Goal: Task Accomplishment & Management: Manage account settings

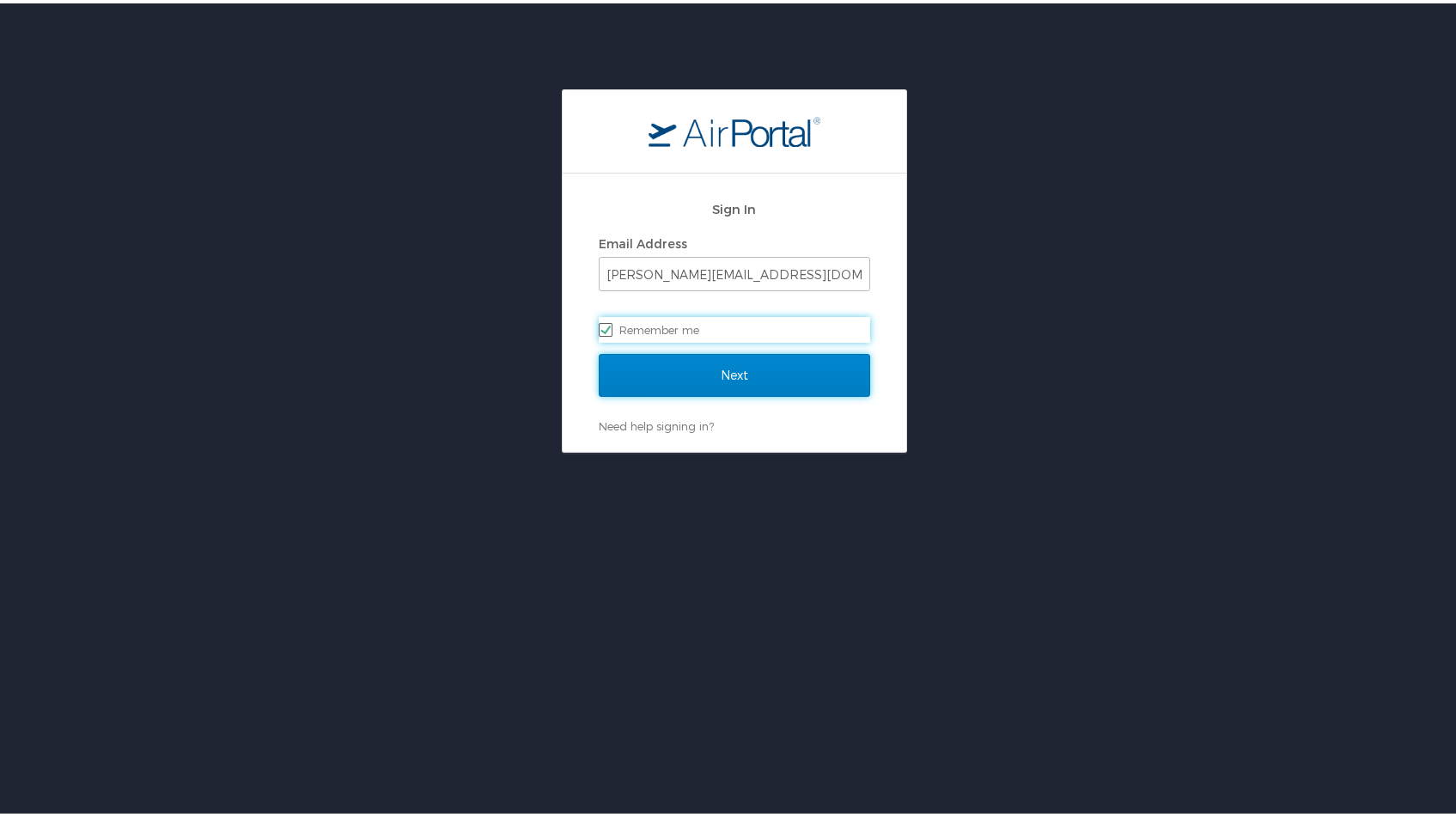
click at [762, 376] on input "Next" at bounding box center [734, 372] width 272 height 43
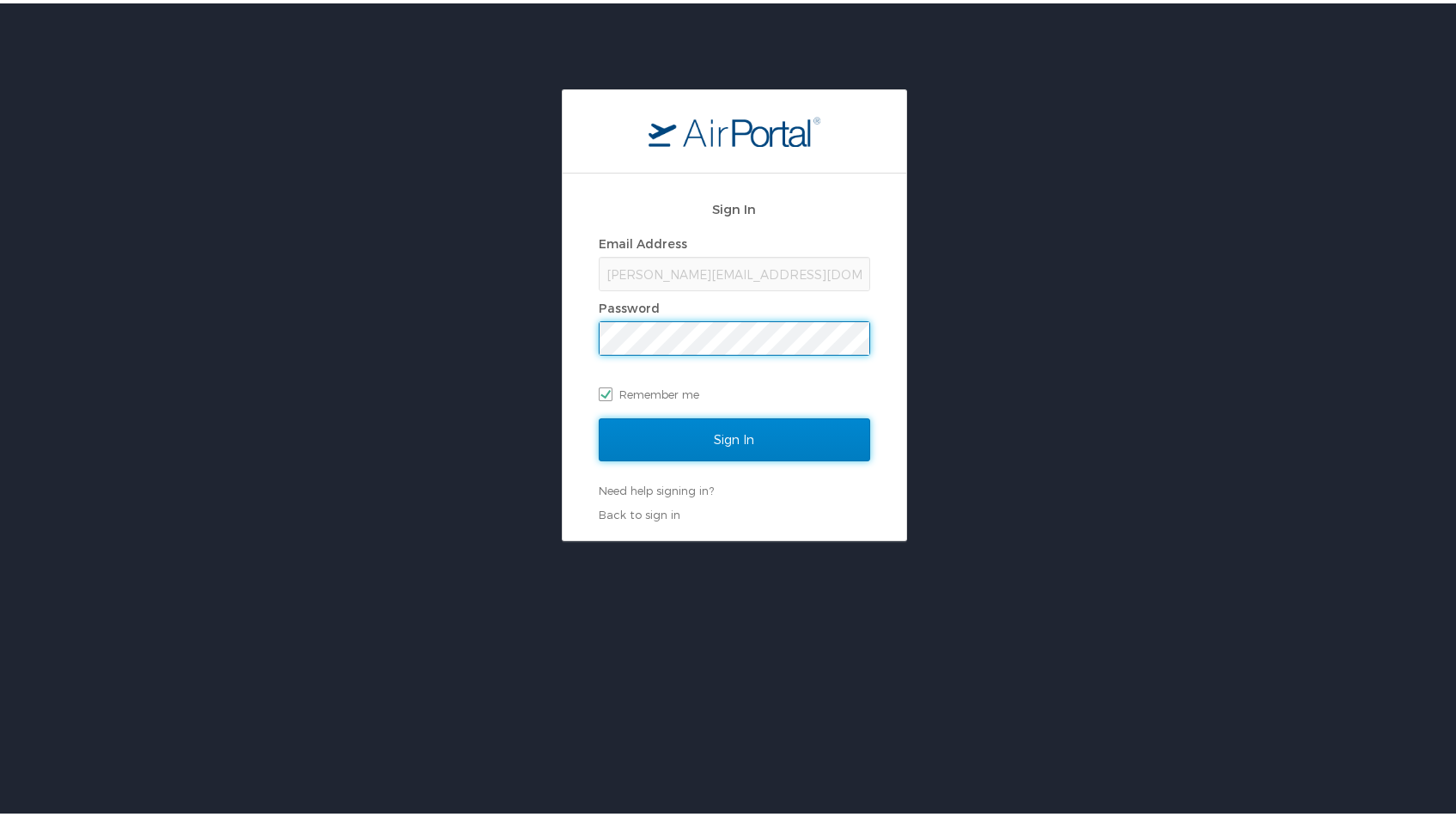
click at [723, 428] on input "Sign In" at bounding box center [734, 436] width 272 height 43
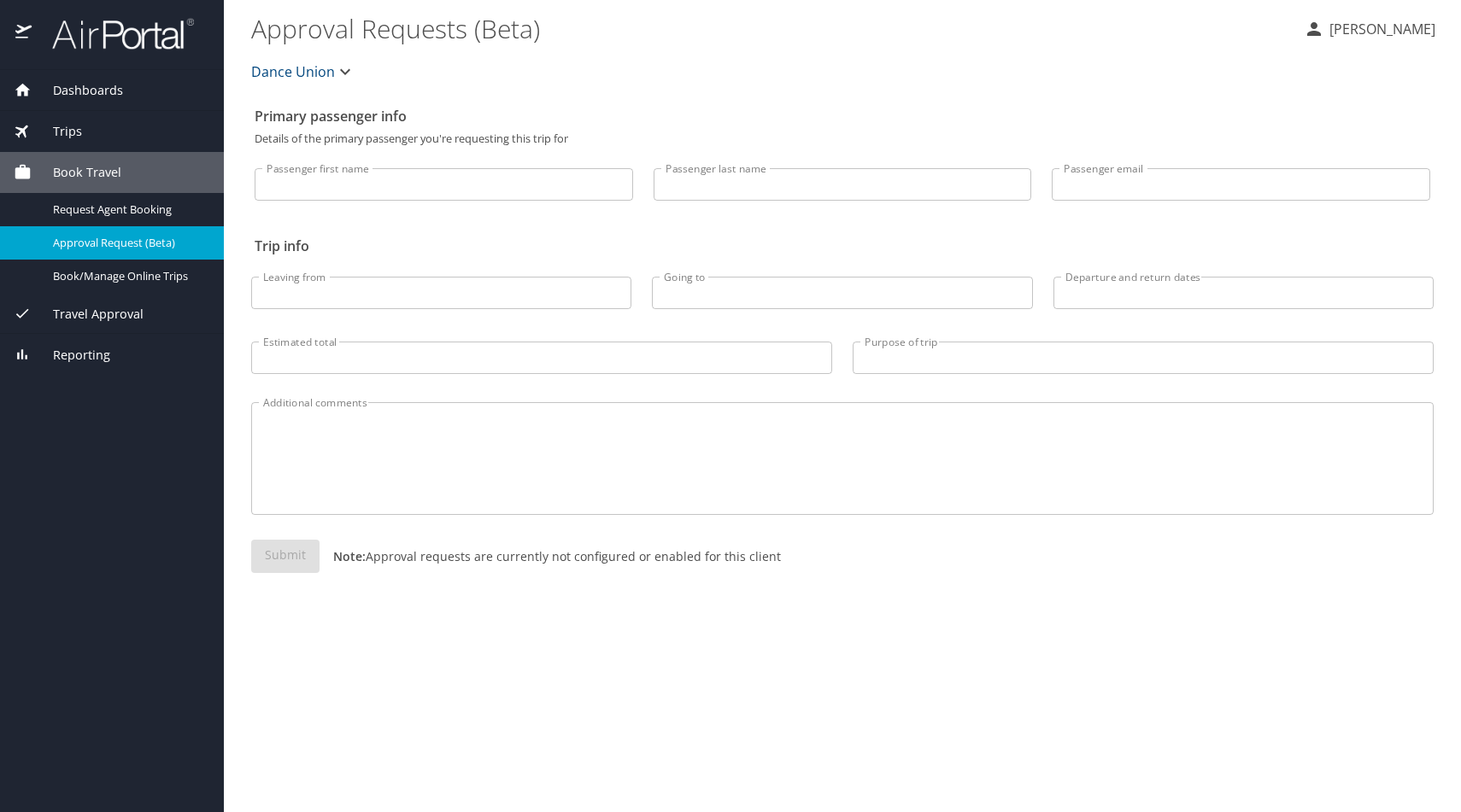
click at [79, 317] on span "Travel Approval" at bounding box center [88, 314] width 112 height 19
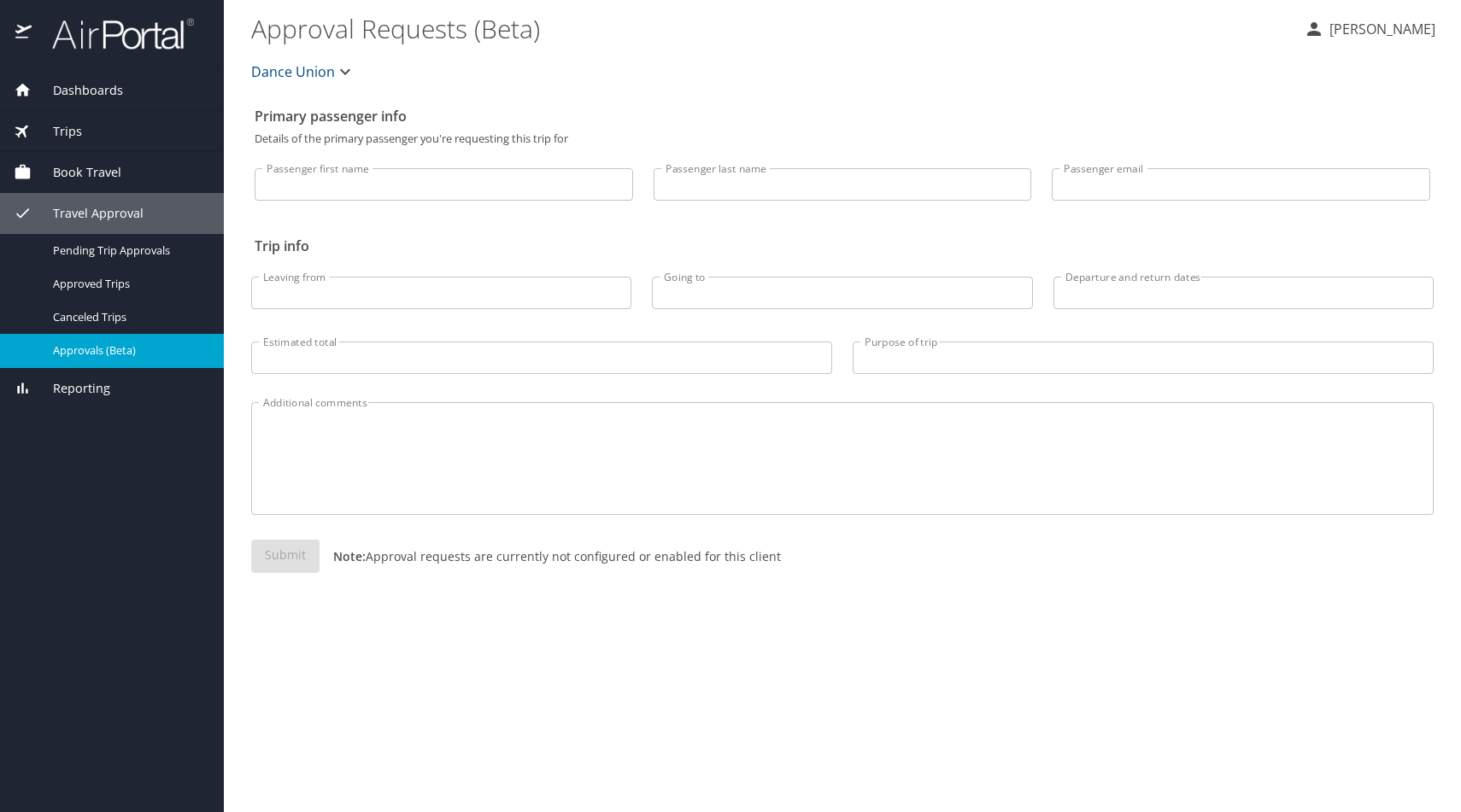
click at [78, 341] on div "Approvals (Beta)" at bounding box center [112, 350] width 196 height 20
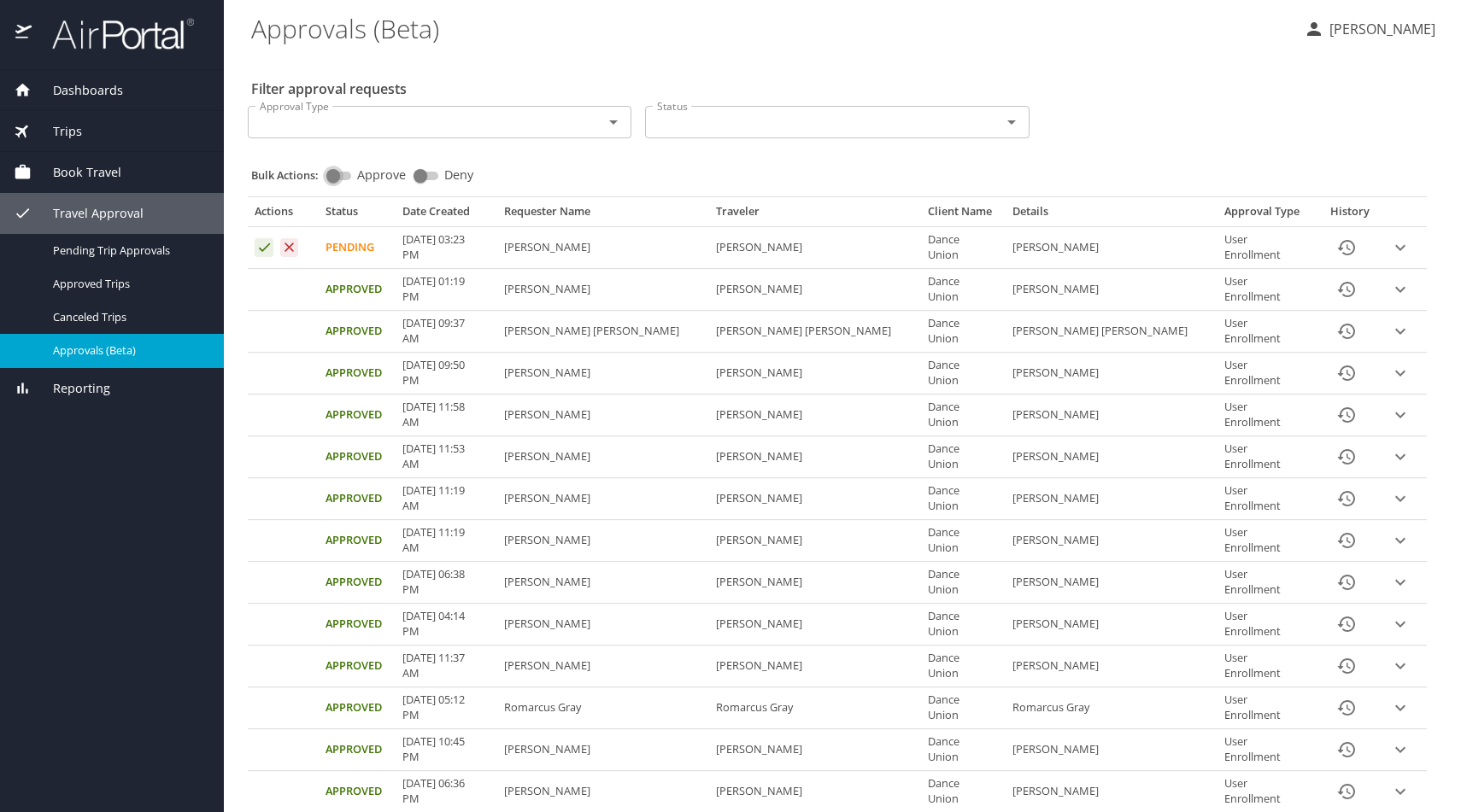
click at [345, 174] on input "Approve" at bounding box center [332, 176] width 61 height 21
checkbox input "true"
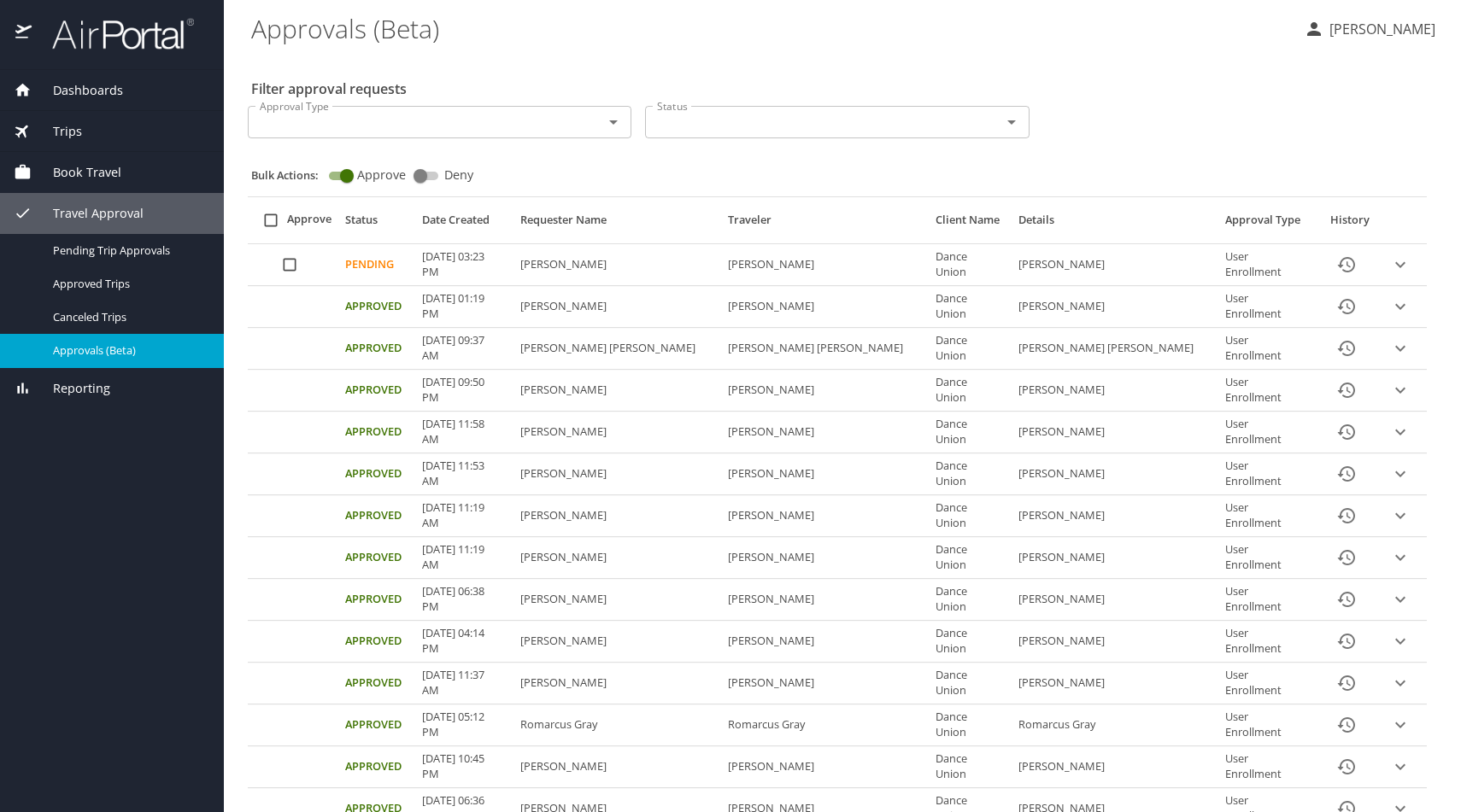
click at [291, 261] on input "Approval table" at bounding box center [290, 265] width 33 height 33
checkbox input "true"
click at [839, 766] on span "Bulk Approve" at bounding box center [814, 760] width 98 height 22
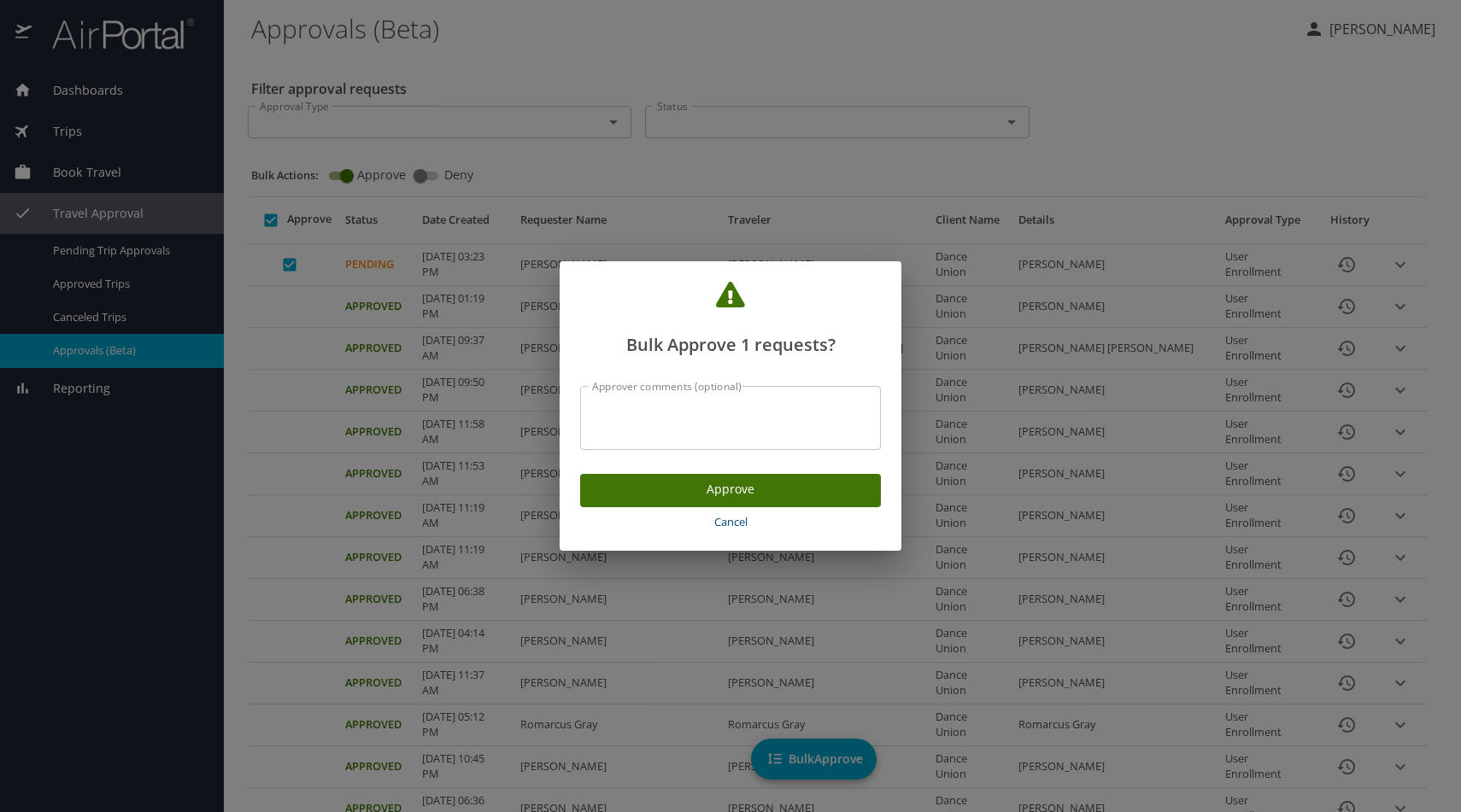
click at [796, 488] on span "Approve" at bounding box center [730, 489] width 274 height 22
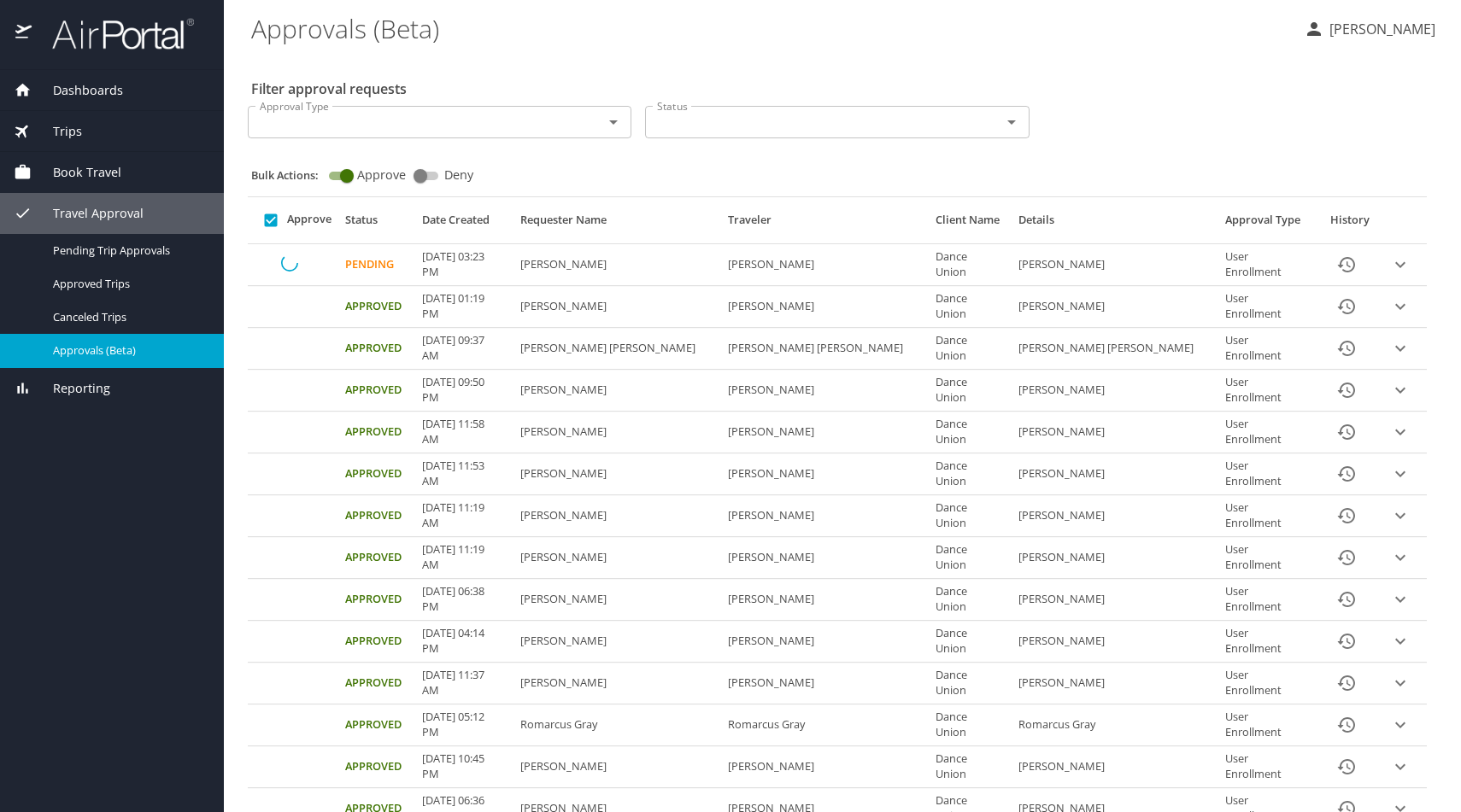
checkbox input "false"
